Goal: Answer question/provide support: Share knowledge or assist other users

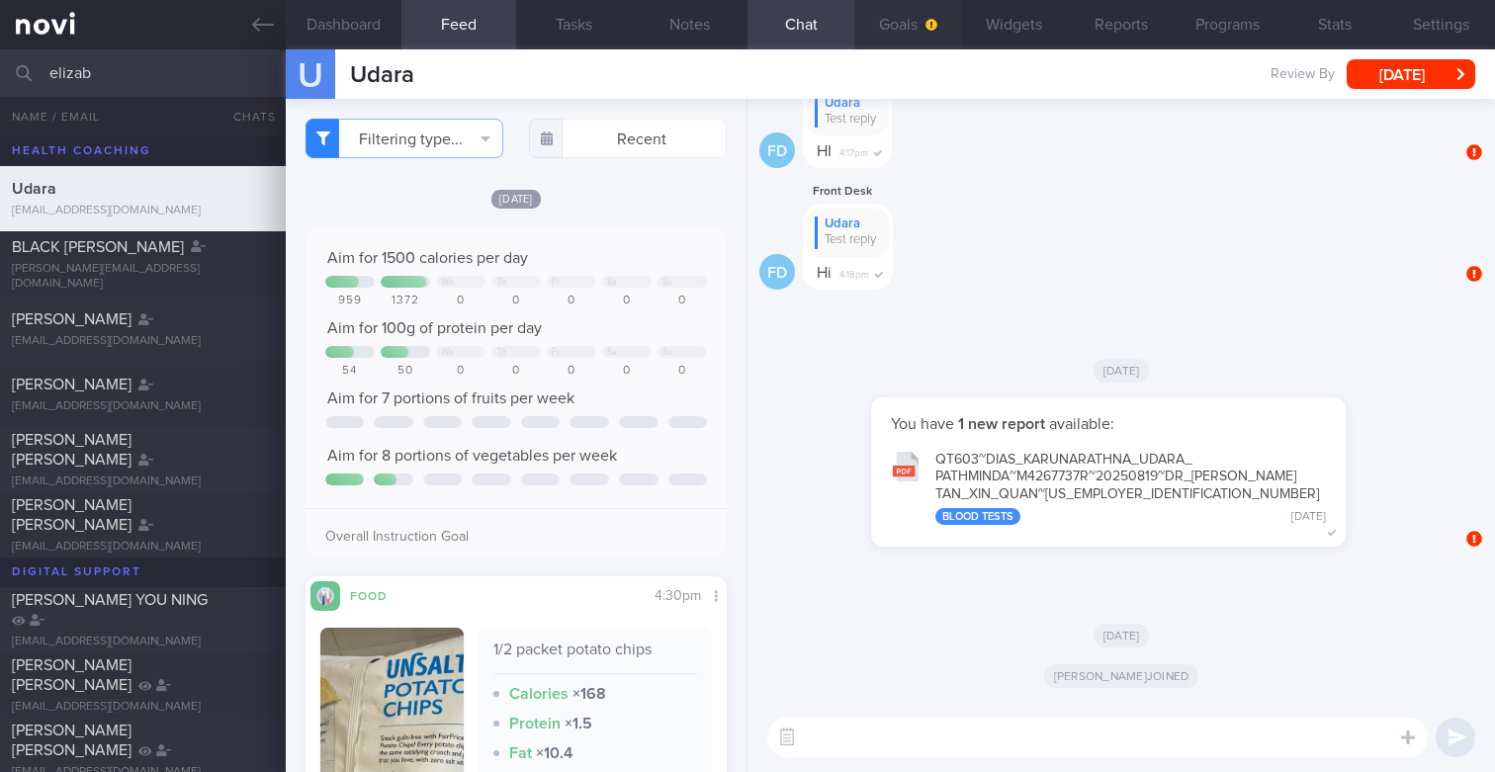
scroll to position [882, 0]
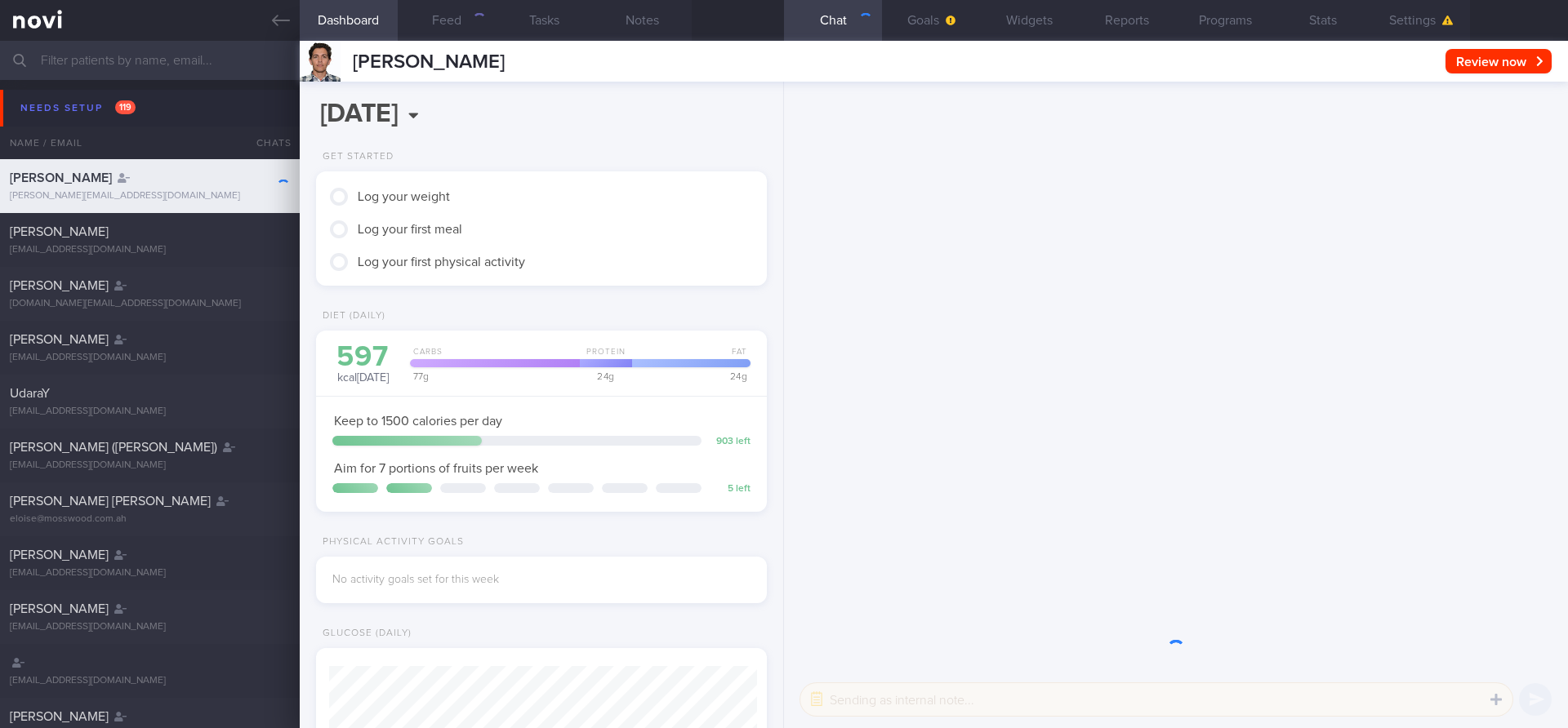
scroll to position [214, 429]
click at [441, 17] on button "Feed" at bounding box center [447, 20] width 98 height 40
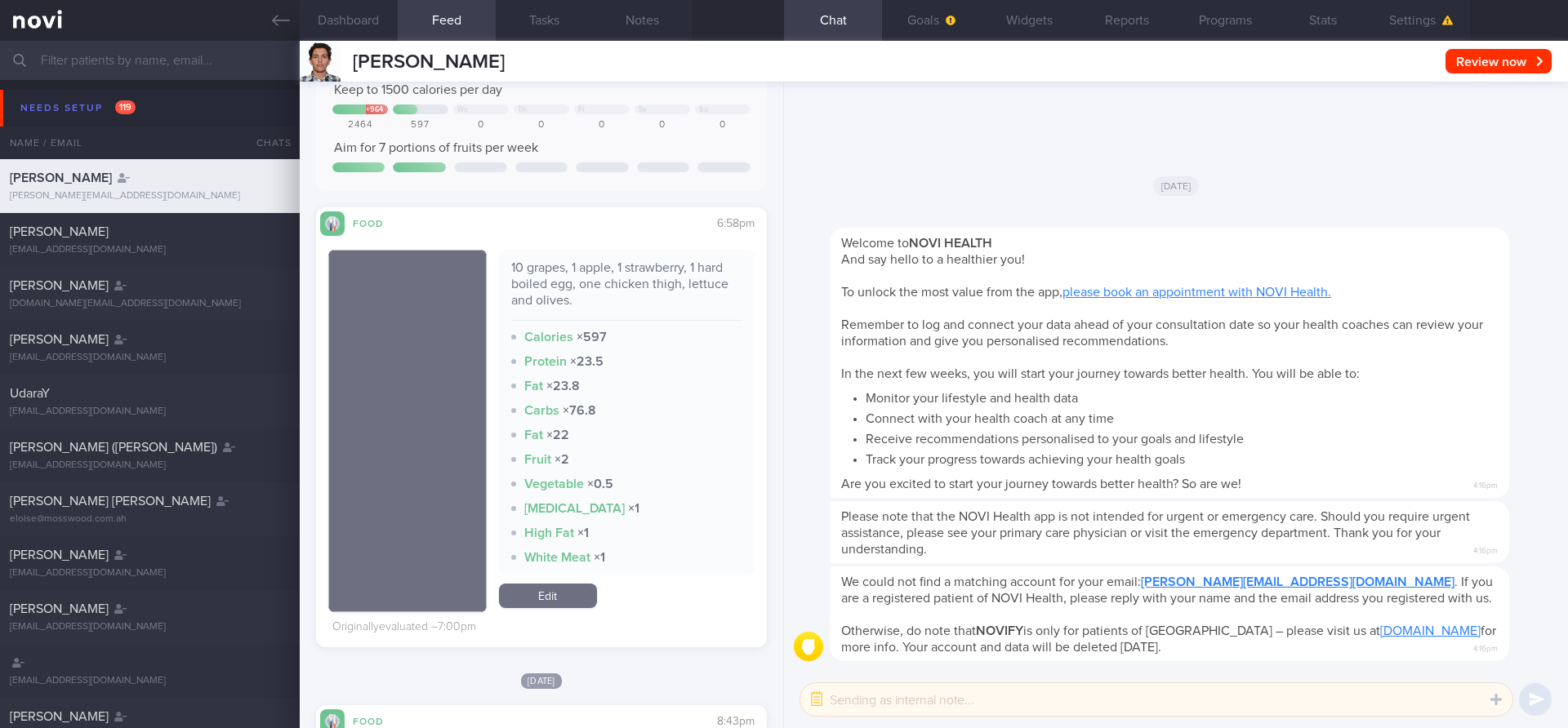
scroll to position [92, 0]
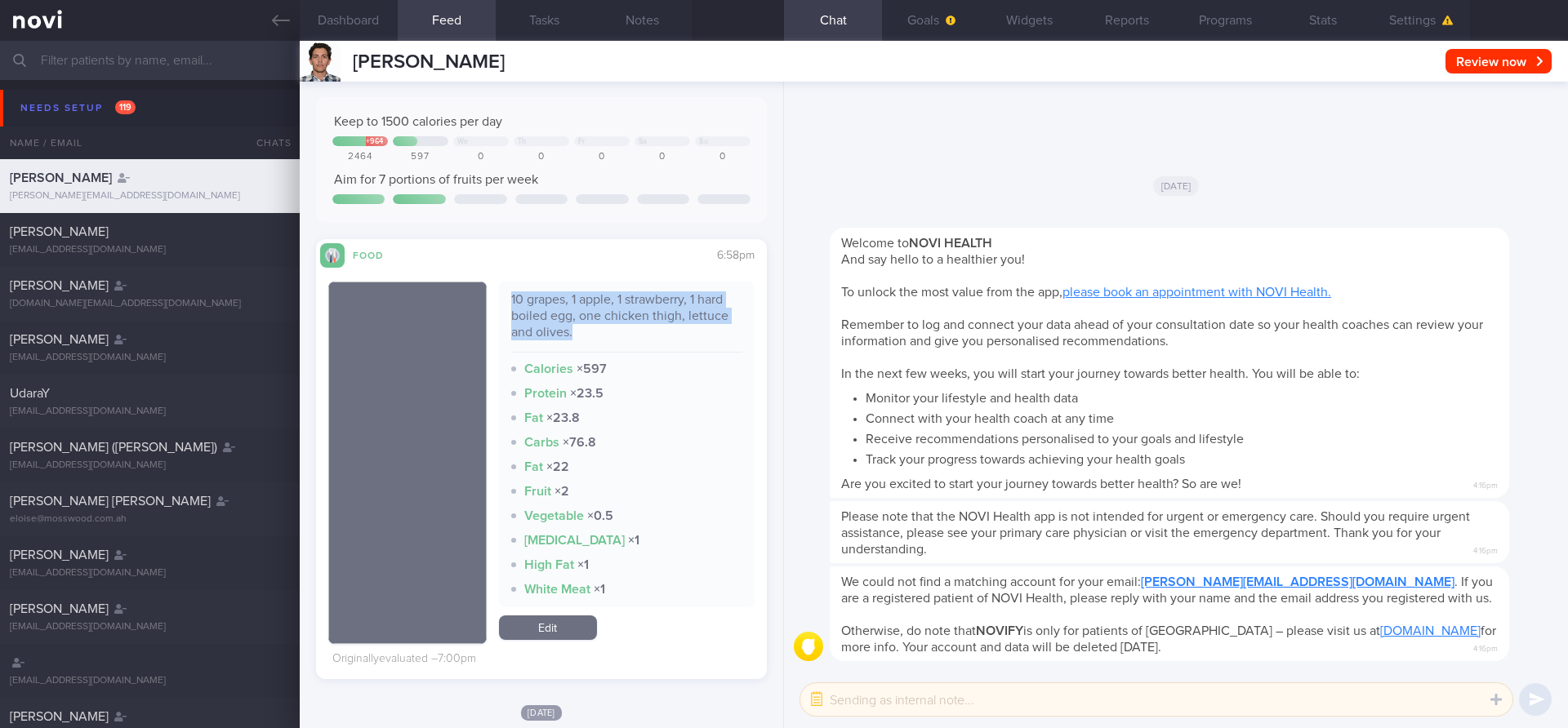
drag, startPoint x: 511, startPoint y: 295, endPoint x: 576, endPoint y: 330, distance: 73.8
click at [576, 330] on div "10 grapes, 1 apple, 1 strawberry, 1 hard boiled egg, one chicken thigh, lettuce…" at bounding box center [627, 322] width 232 height 61
copy div "10 grapes, 1 apple, 1 strawberry, 1 hard boiled egg, one chicken thigh, lettuce…"
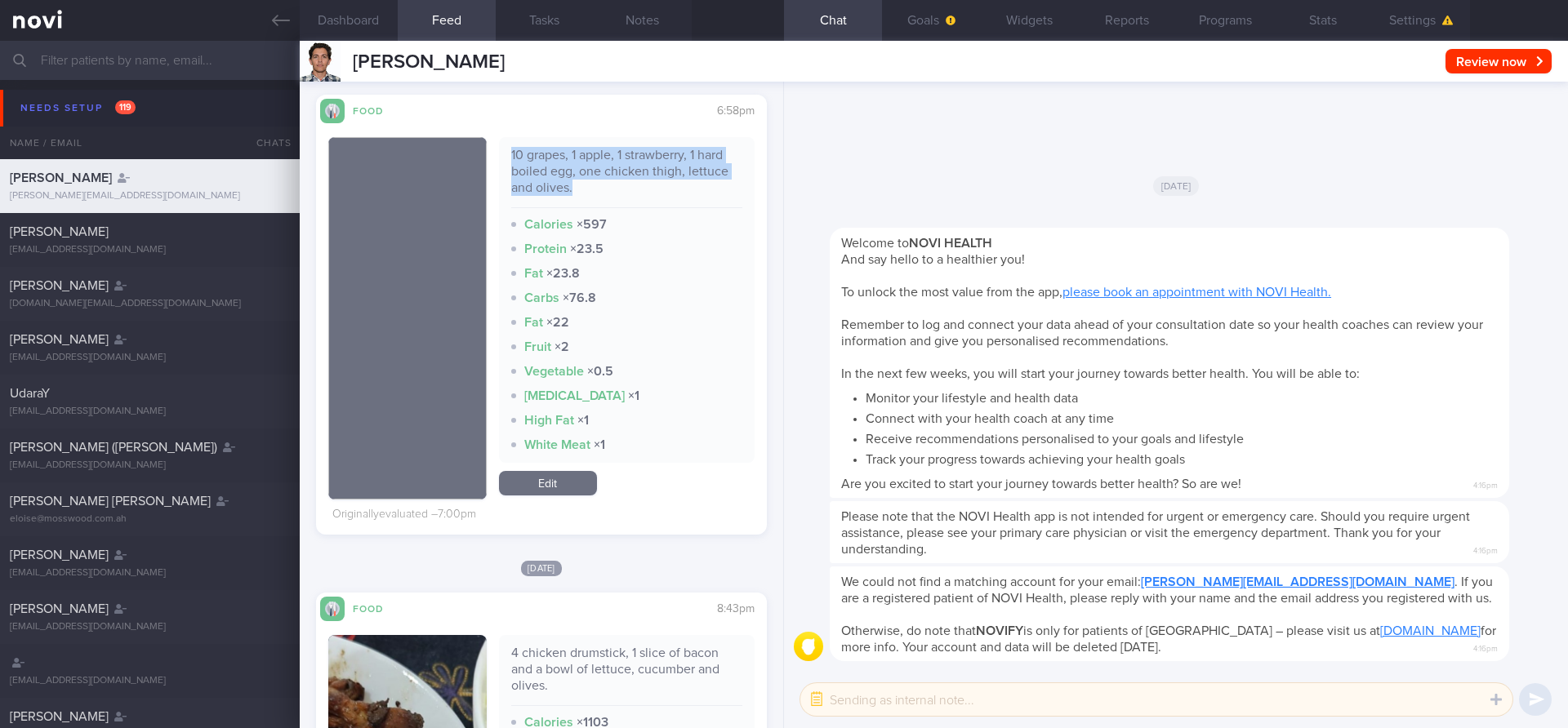
scroll to position [234, 0]
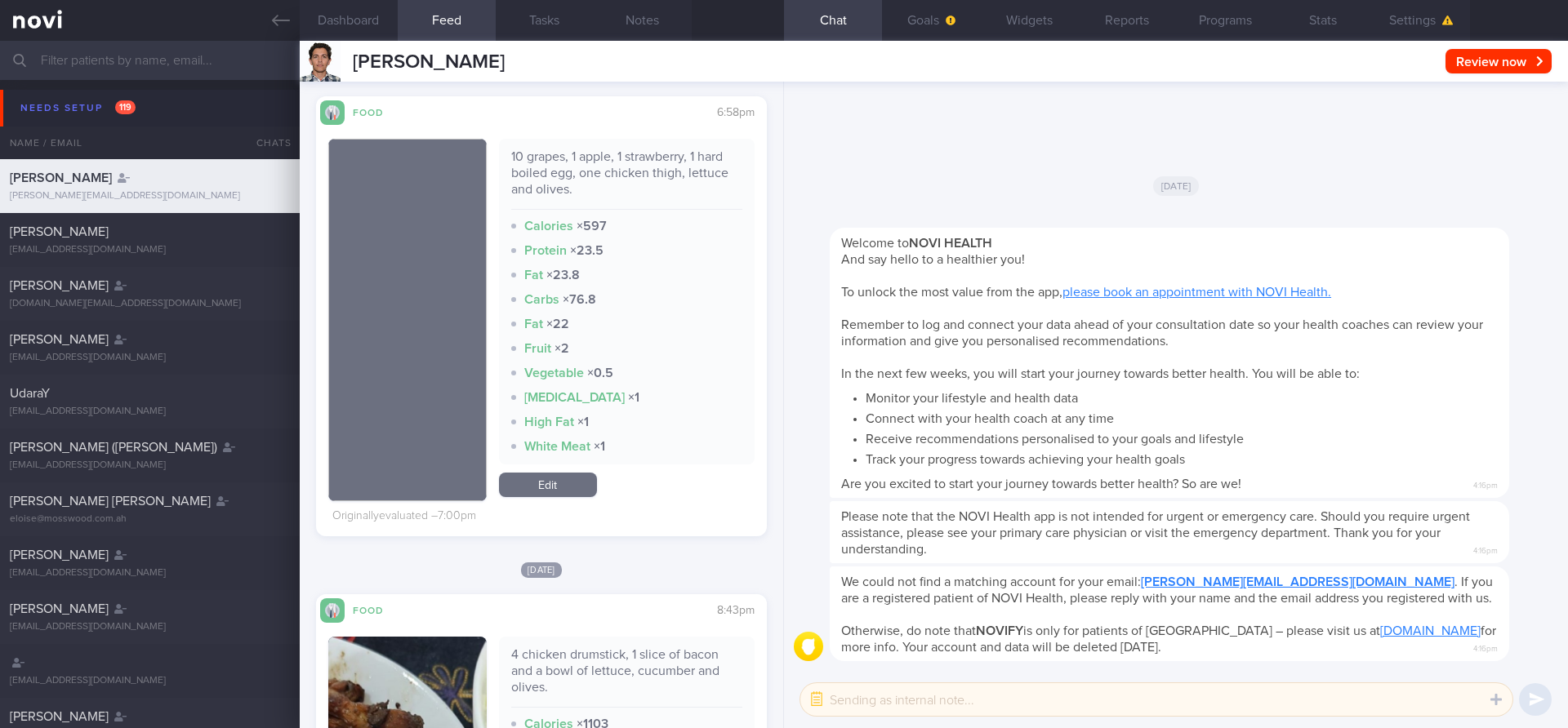
click at [405, 95] on div "All types Food Activity Glucose Weight Medicine Blood Pressure CGM Install Rece…" at bounding box center [542, 404] width 484 height 646
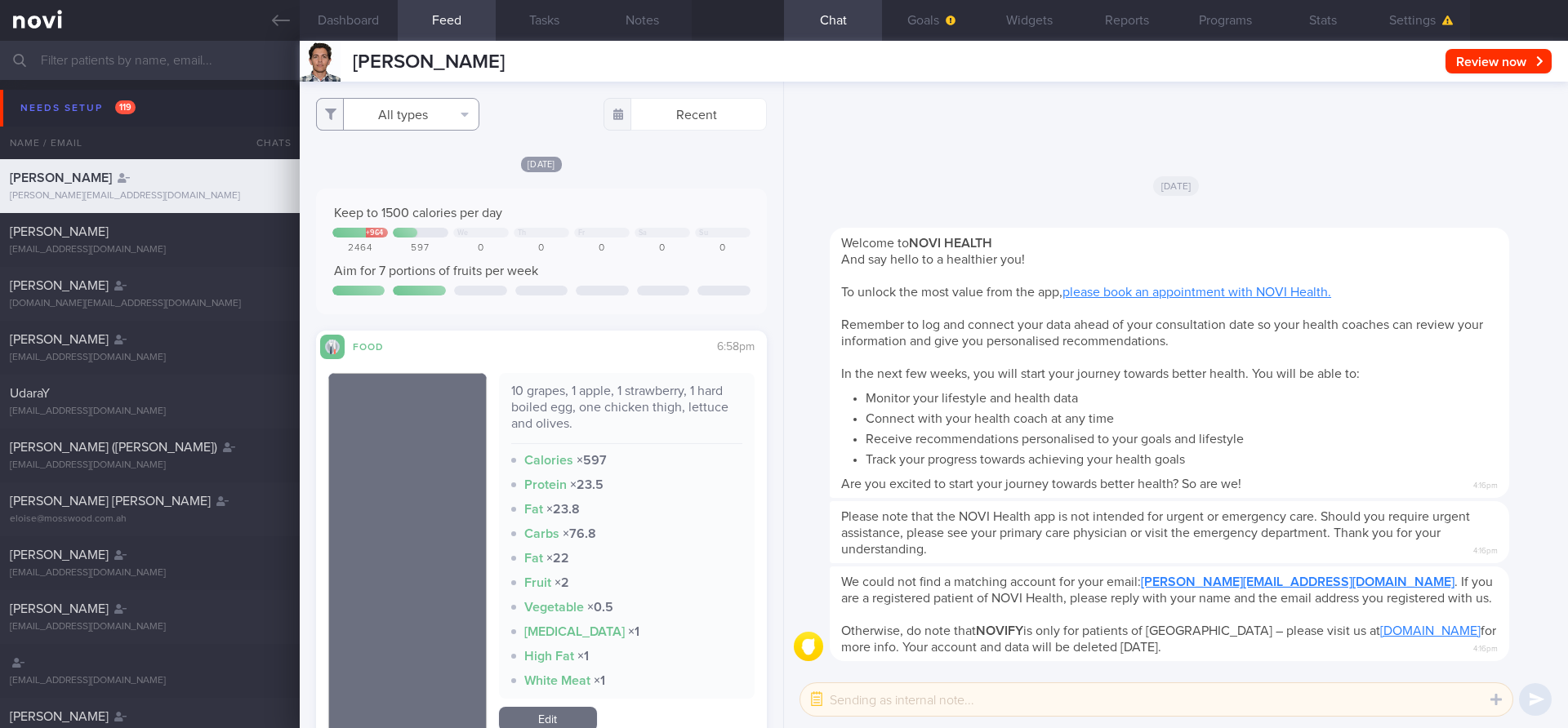
click at [396, 104] on button "All types" at bounding box center [398, 115] width 163 height 33
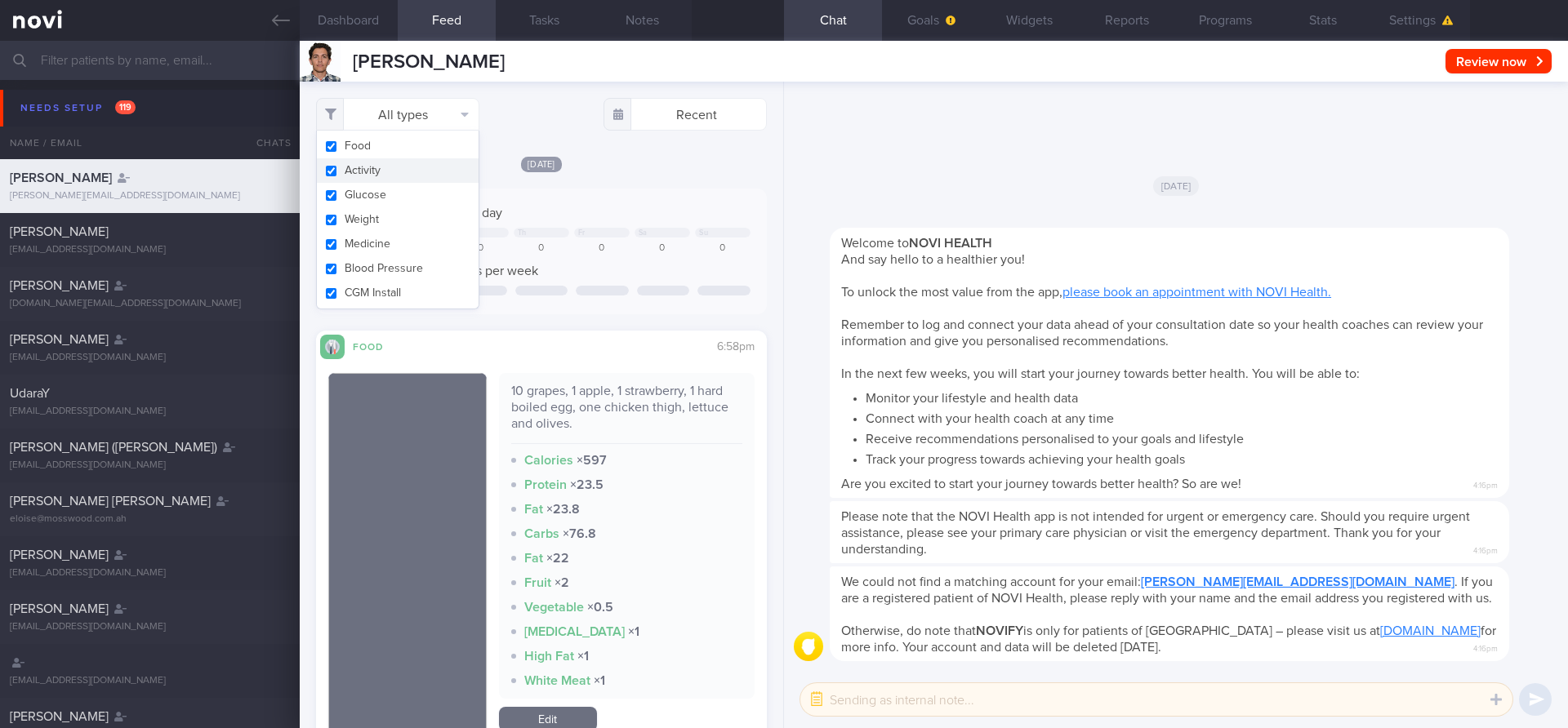
click at [367, 172] on button "Activity" at bounding box center [398, 171] width 162 height 25
checkbox input "false"
click at [367, 189] on button "Glucose" at bounding box center [398, 196] width 162 height 25
checkbox input "false"
click at [366, 210] on button "Weight" at bounding box center [398, 220] width 162 height 25
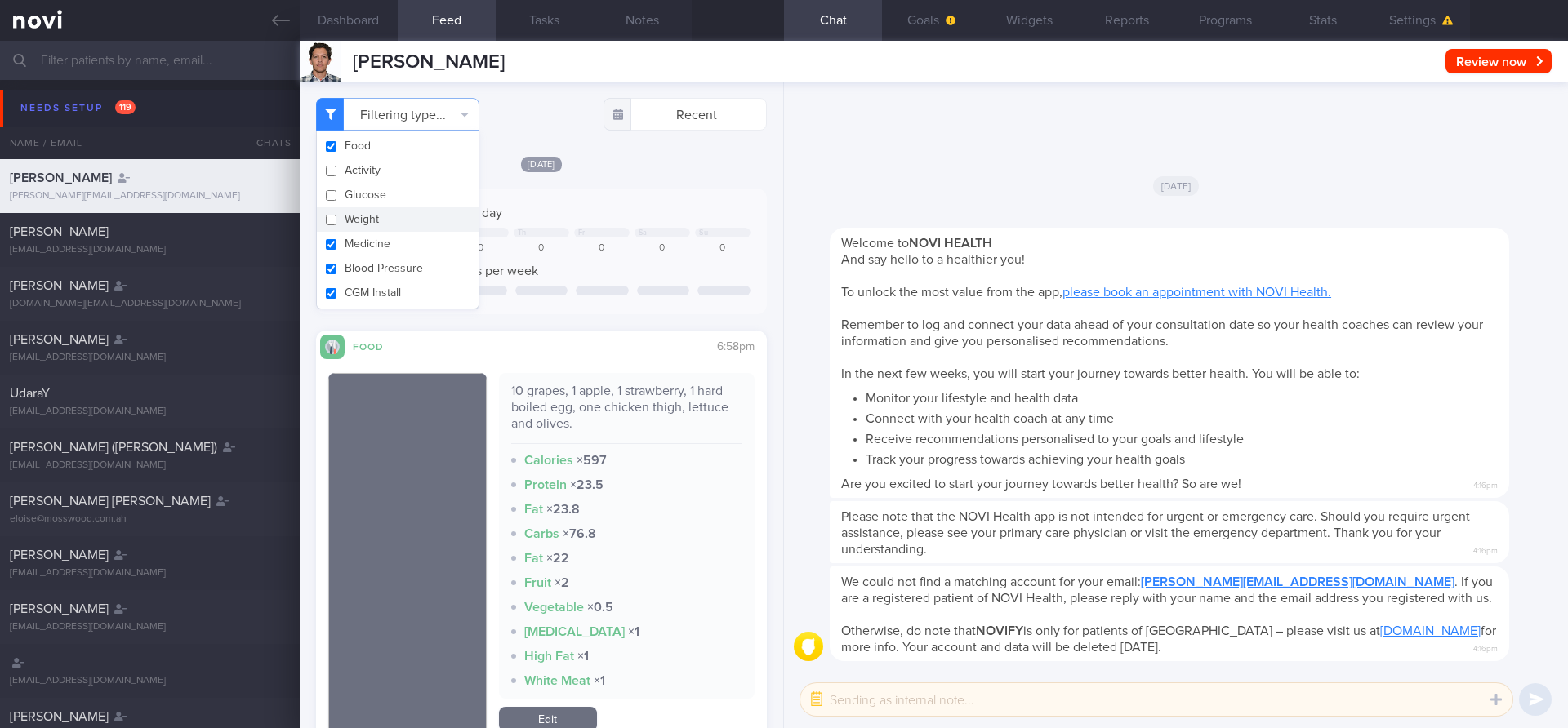
checkbox input "false"
click at [365, 241] on button "Medicine" at bounding box center [398, 244] width 162 height 25
checkbox input "false"
click at [364, 267] on button "Blood Pressure" at bounding box center [398, 269] width 162 height 25
checkbox input "false"
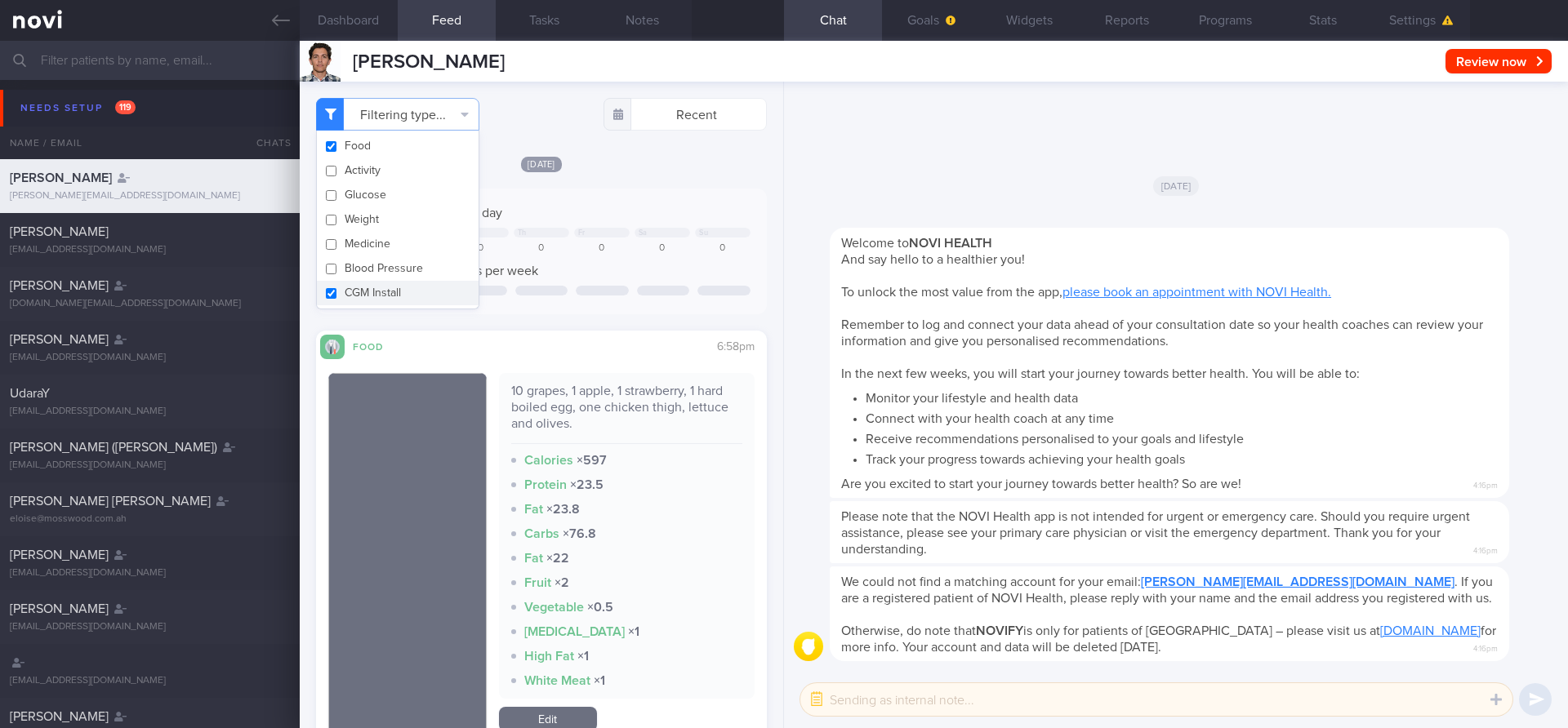
click at [363, 290] on button "CGM Install" at bounding box center [398, 293] width 162 height 25
checkbox input "false"
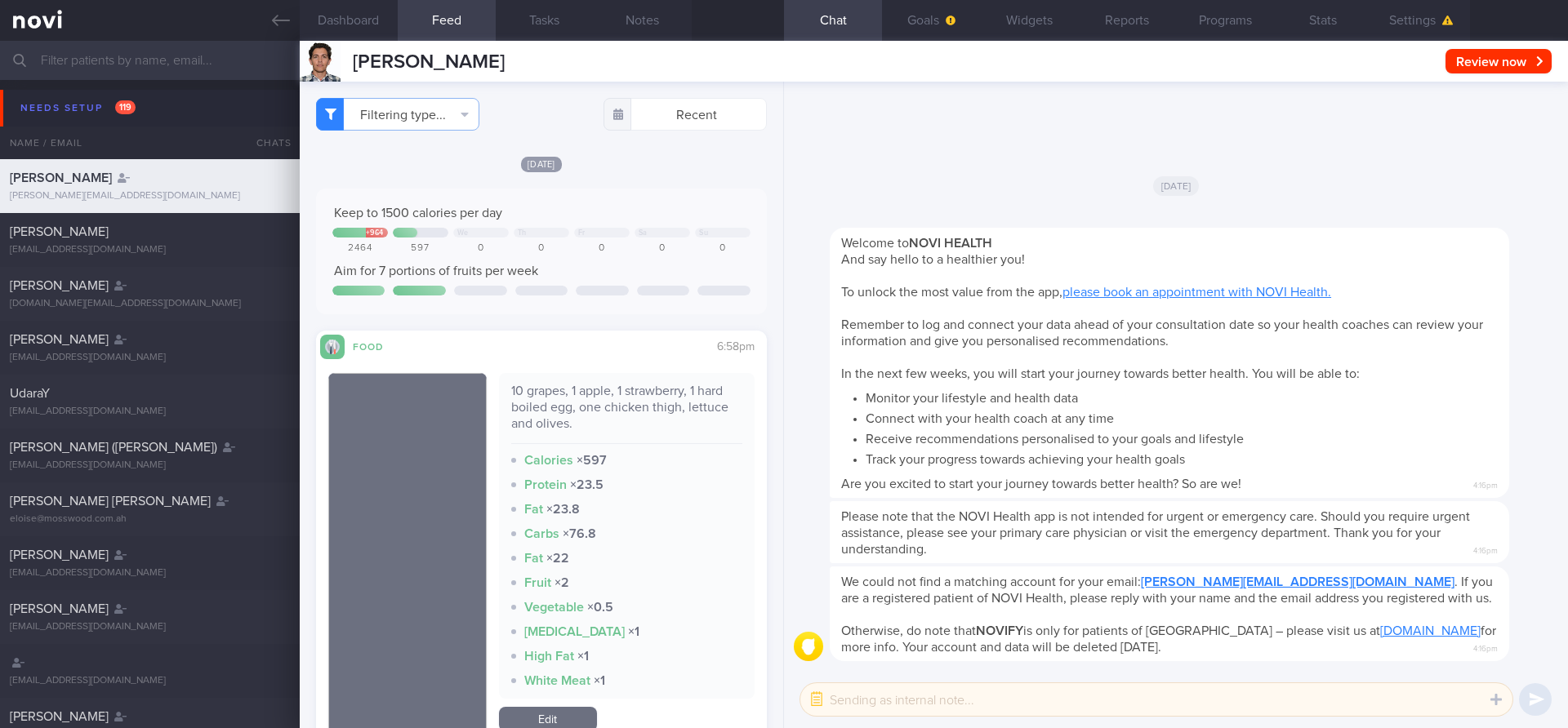
click at [523, 173] on div "Today Keep to 1500 calories per day + 964 We Th Fr Sa Su 2464 597 0 0 0 0 0 Aim…" at bounding box center [542, 234] width 451 height 159
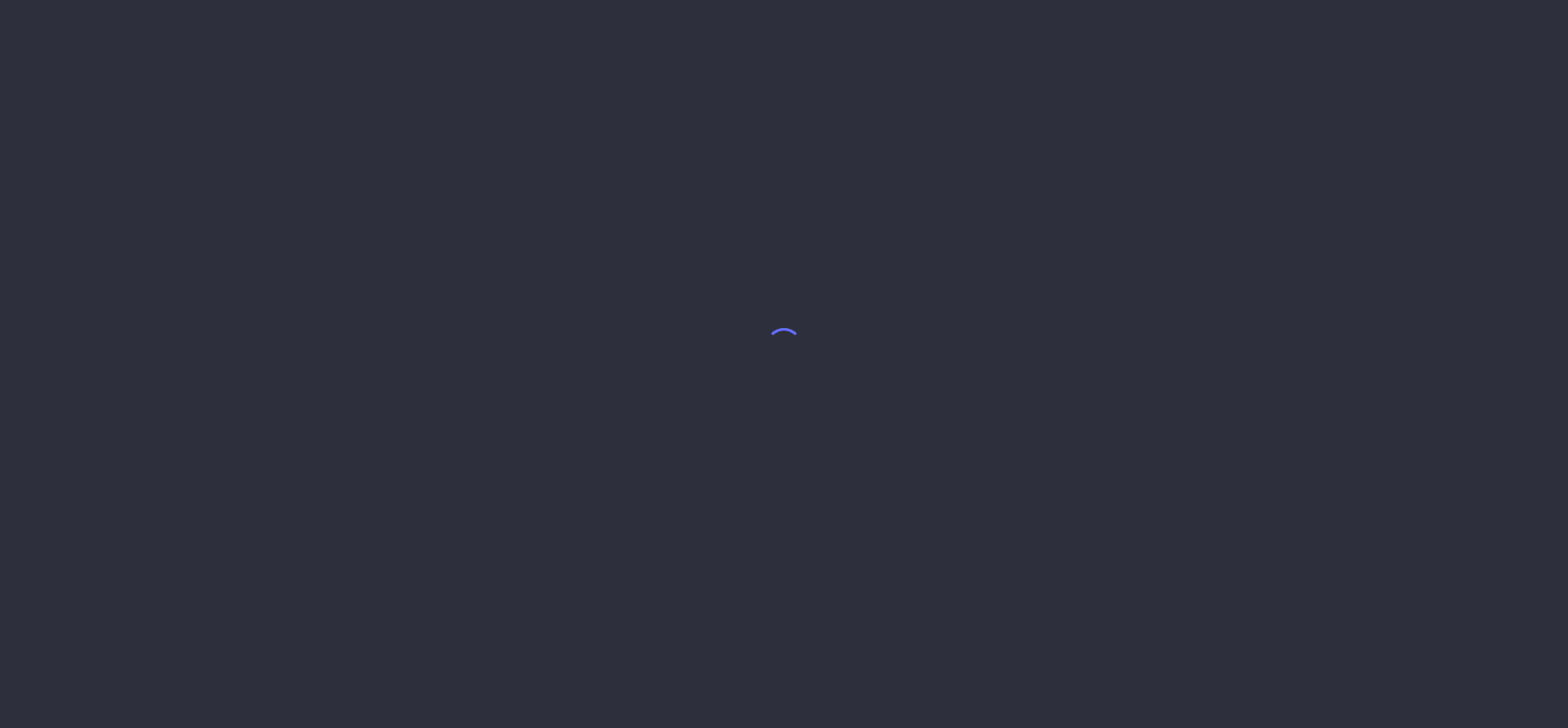
select select "9"
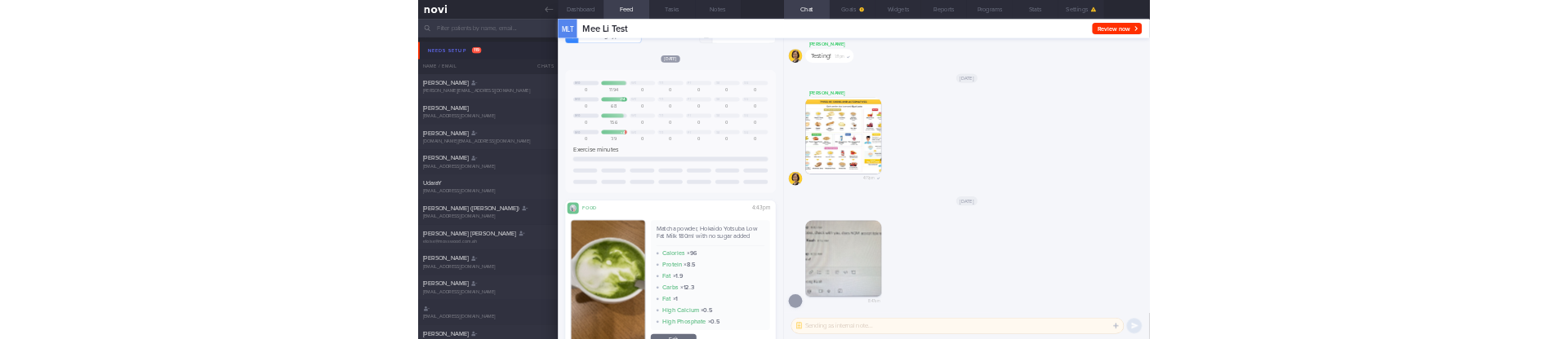
scroll to position [10, 0]
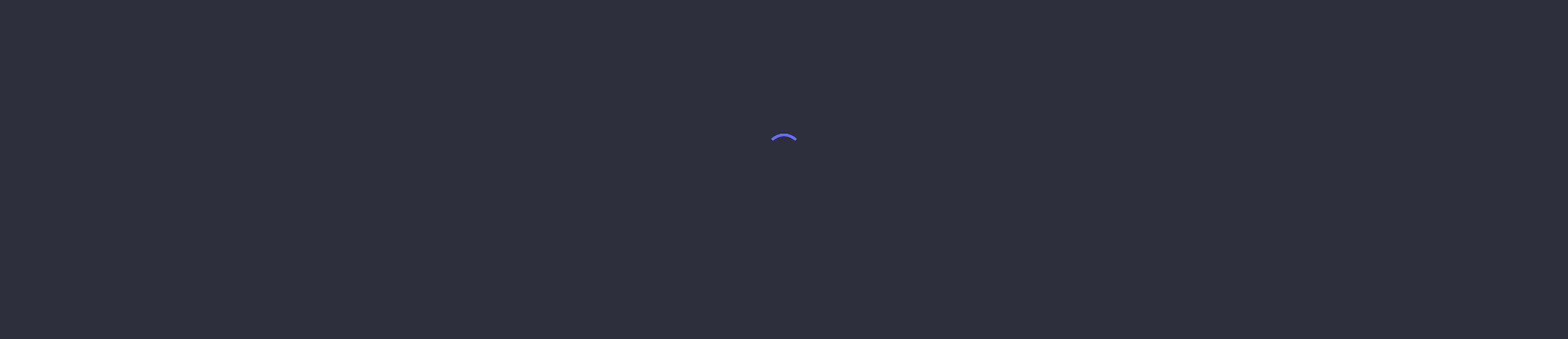
select select "9"
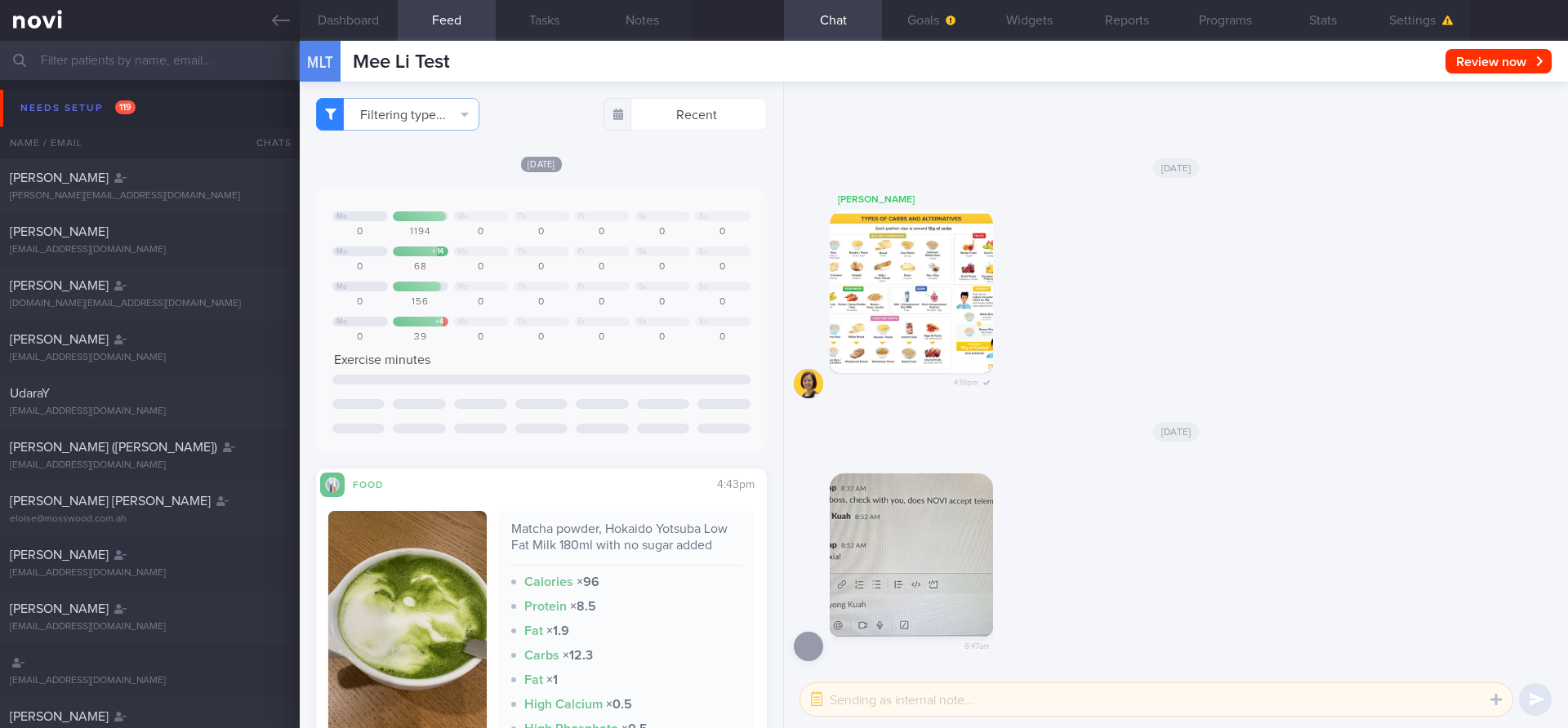
select select "9"
